Goal: Information Seeking & Learning: Learn about a topic

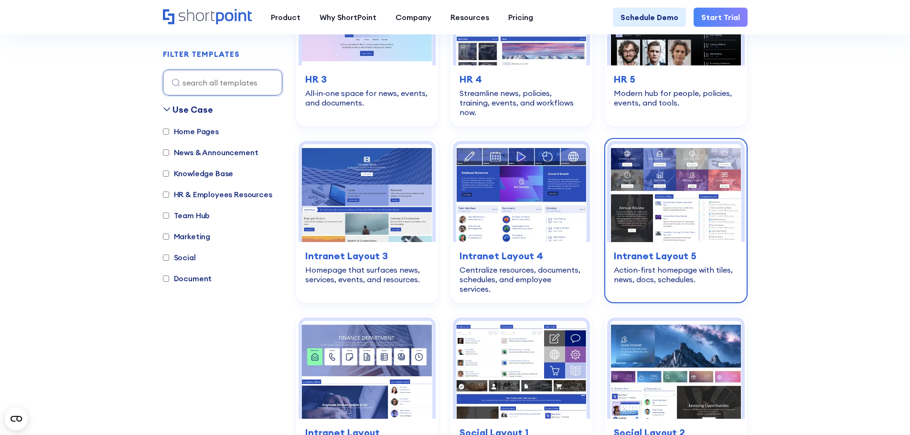
scroll to position [1433, 0]
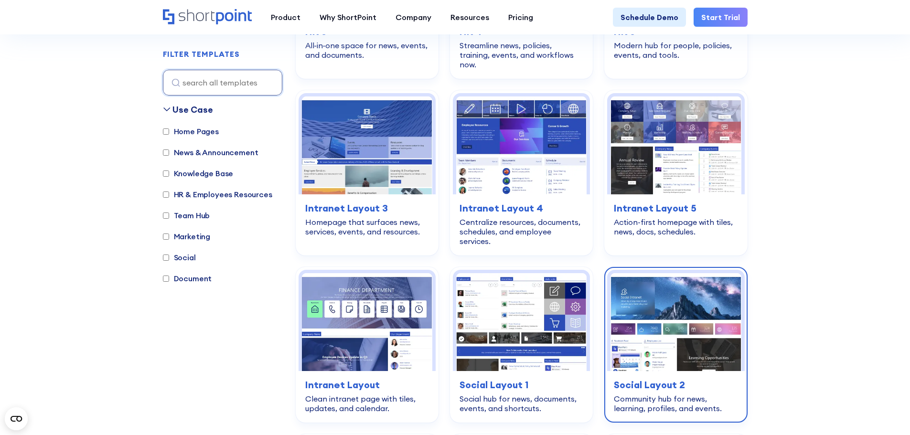
click at [698, 284] on img at bounding box center [675, 322] width 130 height 98
click at [664, 309] on img at bounding box center [675, 322] width 130 height 98
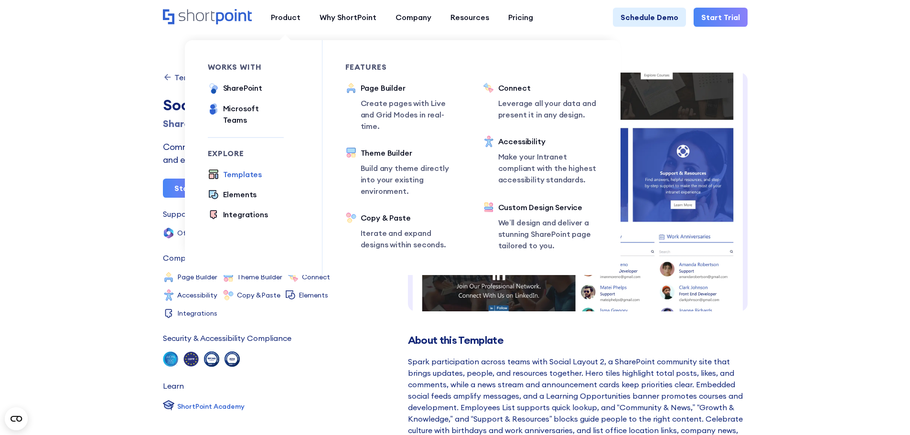
click at [237, 169] on div "Templates" at bounding box center [242, 174] width 39 height 11
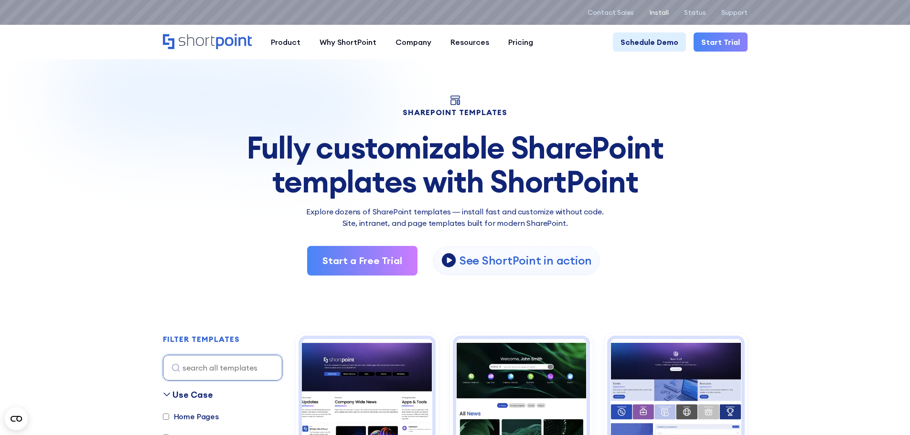
click at [665, 11] on p "Install" at bounding box center [659, 13] width 20 height 8
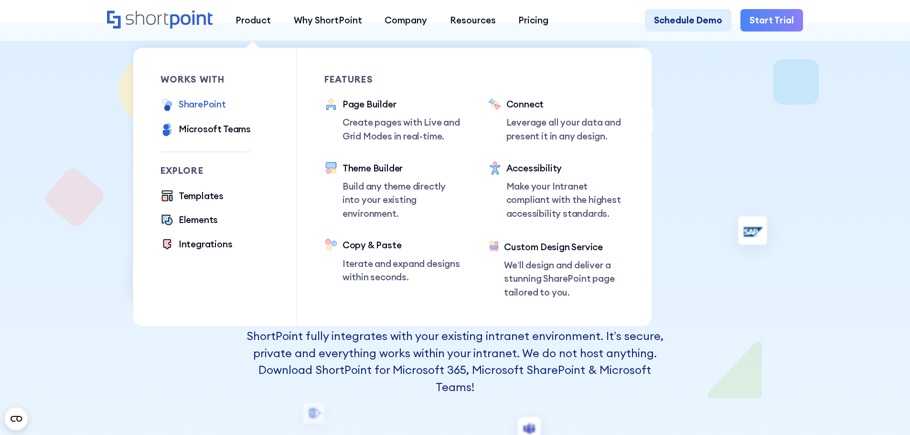
click at [189, 105] on div "SharePoint" at bounding box center [202, 104] width 47 height 14
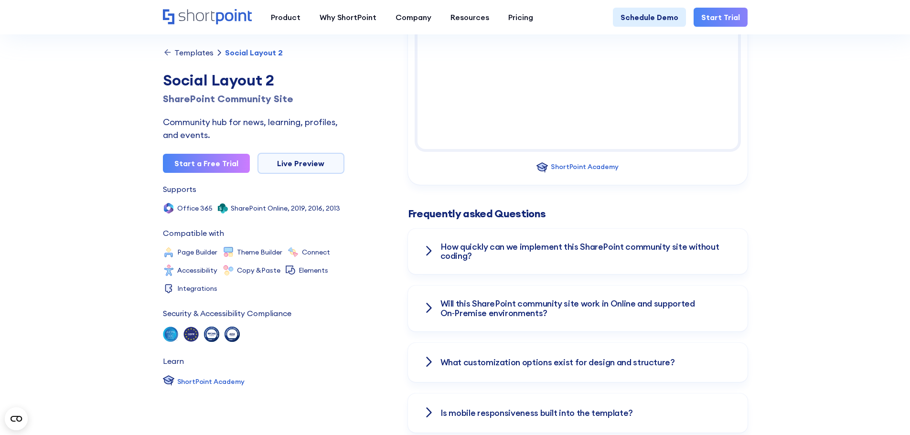
scroll to position [1289, 0]
